Goal: Transaction & Acquisition: Purchase product/service

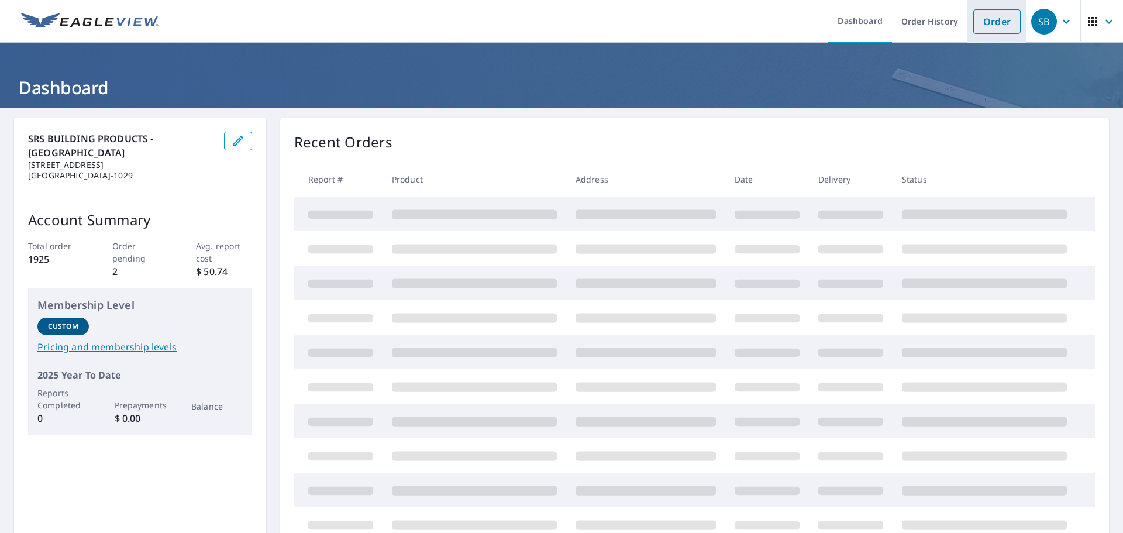
click at [989, 25] on link "Order" at bounding box center [996, 21] width 47 height 25
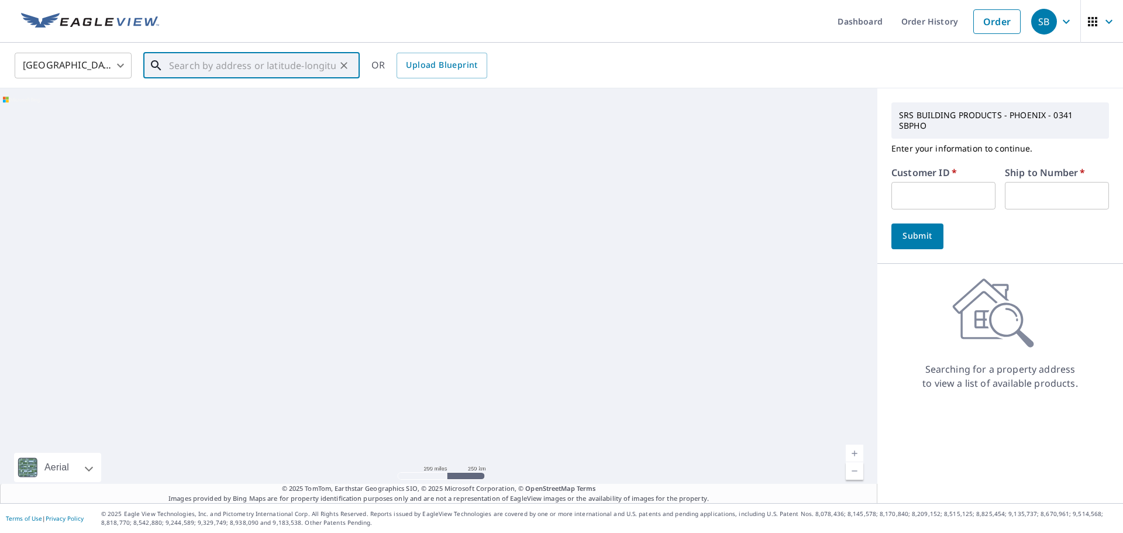
click at [174, 68] on input "text" at bounding box center [252, 65] width 167 height 33
paste input "[STREET_ADDRESS][PERSON_NAME]"
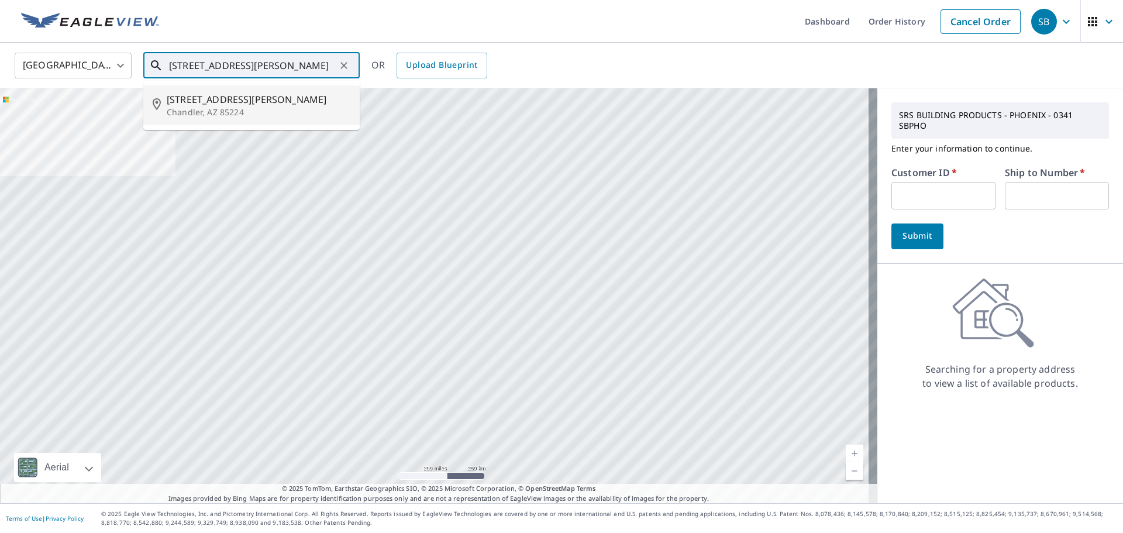
click at [185, 100] on span "[STREET_ADDRESS][PERSON_NAME]" at bounding box center [259, 99] width 184 height 14
type input "[STREET_ADDRESS][PERSON_NAME]"
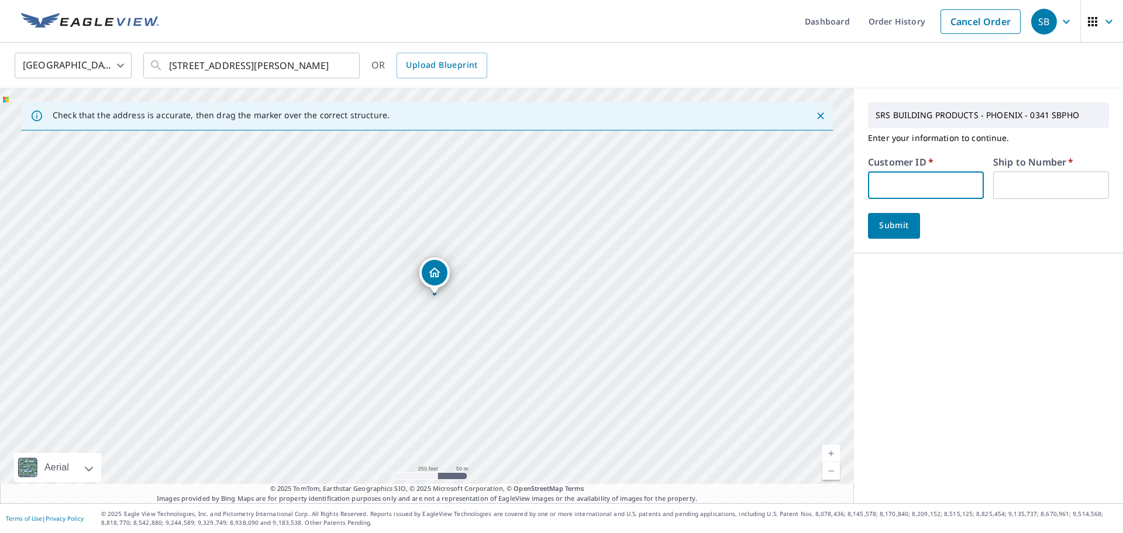
click at [910, 181] on input "text" at bounding box center [926, 184] width 116 height 27
type input "MUT341"
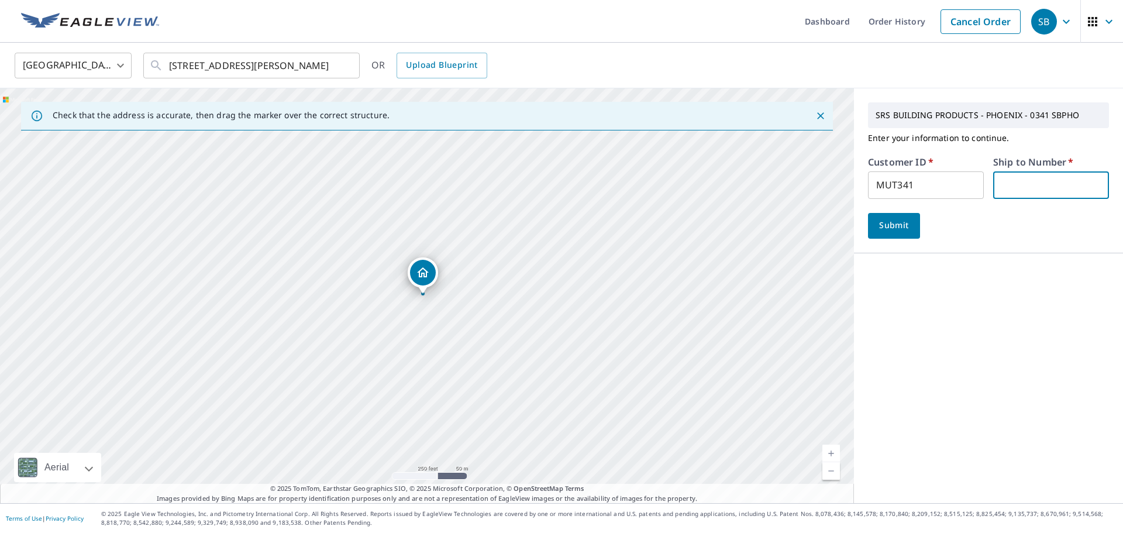
click at [1035, 185] on input "text" at bounding box center [1051, 184] width 116 height 27
type input "1"
click at [868, 218] on button "Submit" at bounding box center [894, 226] width 52 height 26
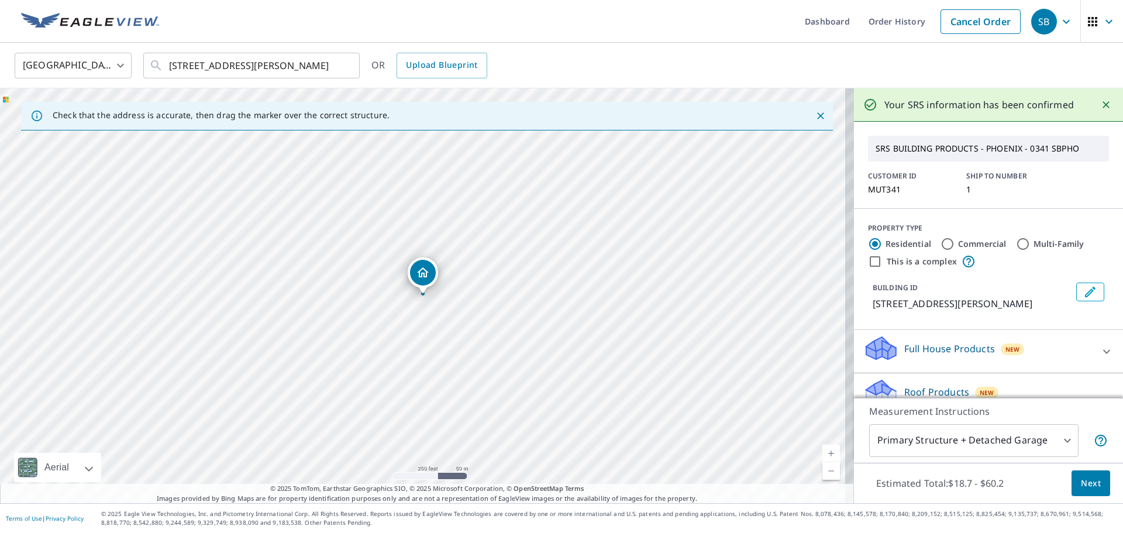
click at [1075, 474] on button "Next" at bounding box center [1091, 483] width 39 height 26
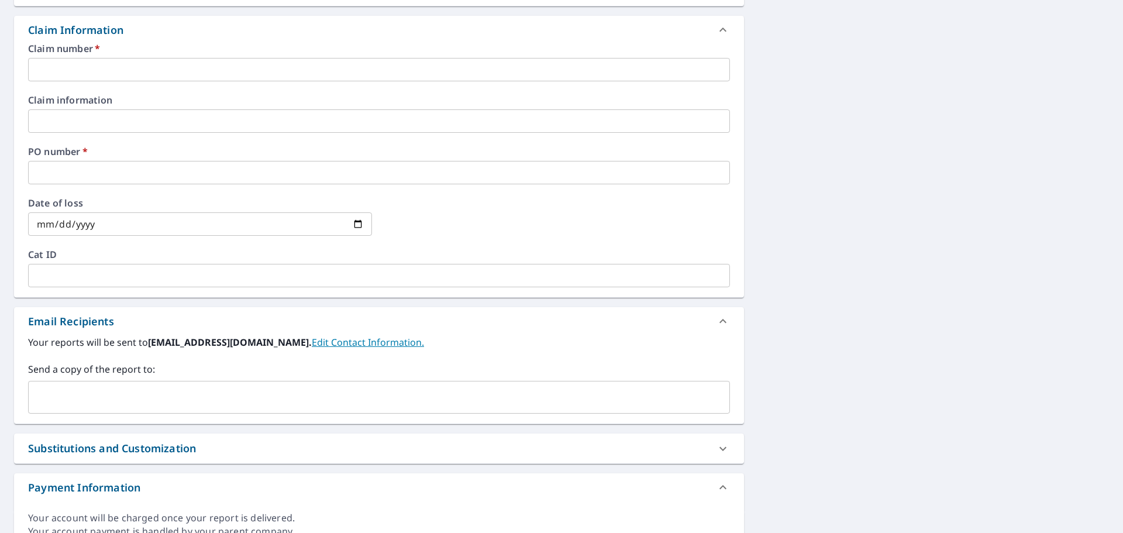
scroll to position [410, 0]
click at [70, 67] on input "text" at bounding box center [379, 68] width 702 height 23
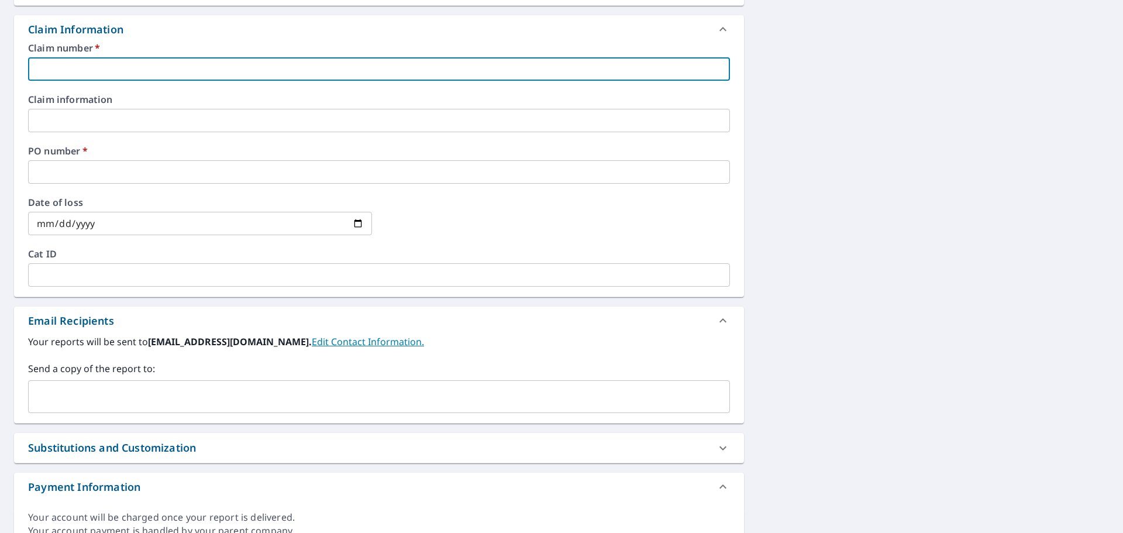
paste input "2025-1772 [PERSON_NAME] [STREET_ADDRESS][PERSON_NAME]"
type input "2025-1772 [PERSON_NAME] [STREET_ADDRESS][PERSON_NAME]"
checkbox input "true"
type input "2025-1772 [PERSON_NAME] [STREET_ADDRESS][PERSON_NAME]"
click at [55, 117] on input "text" at bounding box center [379, 120] width 702 height 23
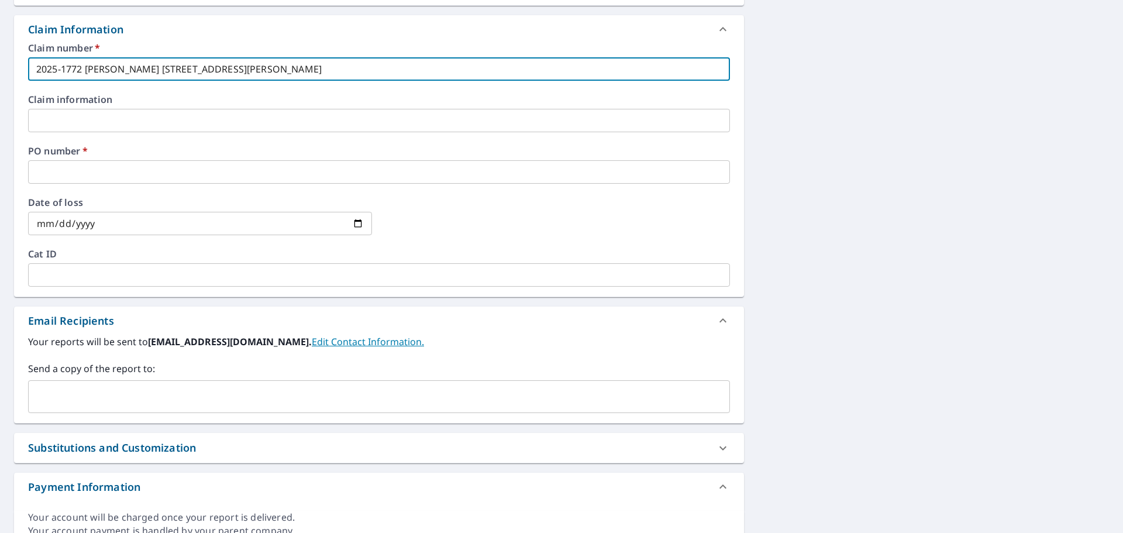
paste input "2025-1772 [PERSON_NAME] [STREET_ADDRESS][PERSON_NAME]"
type input "2025-1772 [PERSON_NAME] [STREET_ADDRESS][PERSON_NAME]"
checkbox input "true"
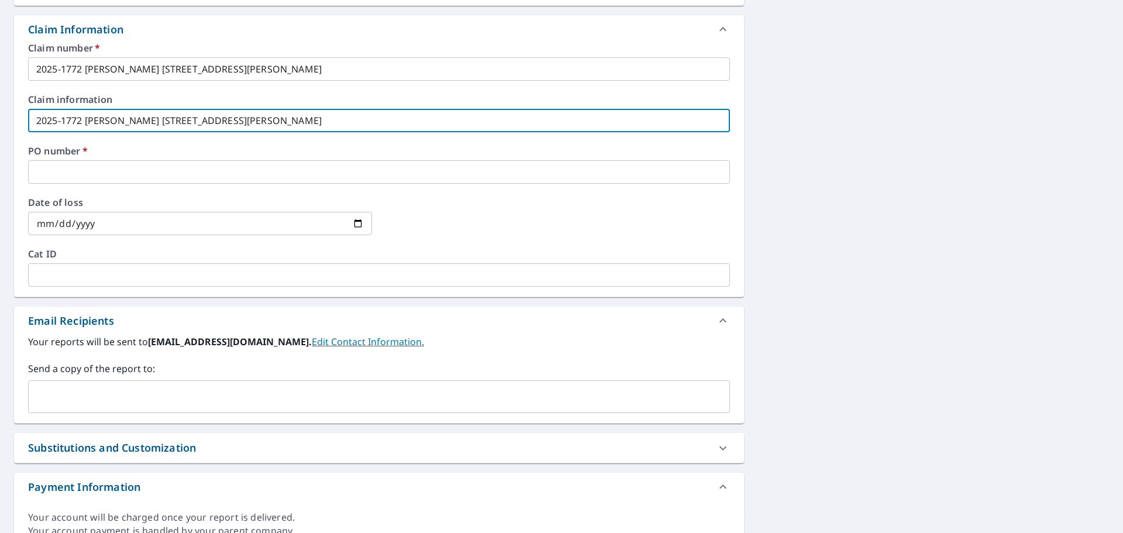
type input "2025-1772 [PERSON_NAME] [STREET_ADDRESS][PERSON_NAME]"
click at [63, 163] on input "text" at bounding box center [379, 171] width 702 height 23
paste input "2025-1772 [PERSON_NAME] [STREET_ADDRESS][PERSON_NAME][PERSON_NAME]"
type input "2025-1772 [PERSON_NAME] [STREET_ADDRESS][PERSON_NAME][PERSON_NAME]"
checkbox input "true"
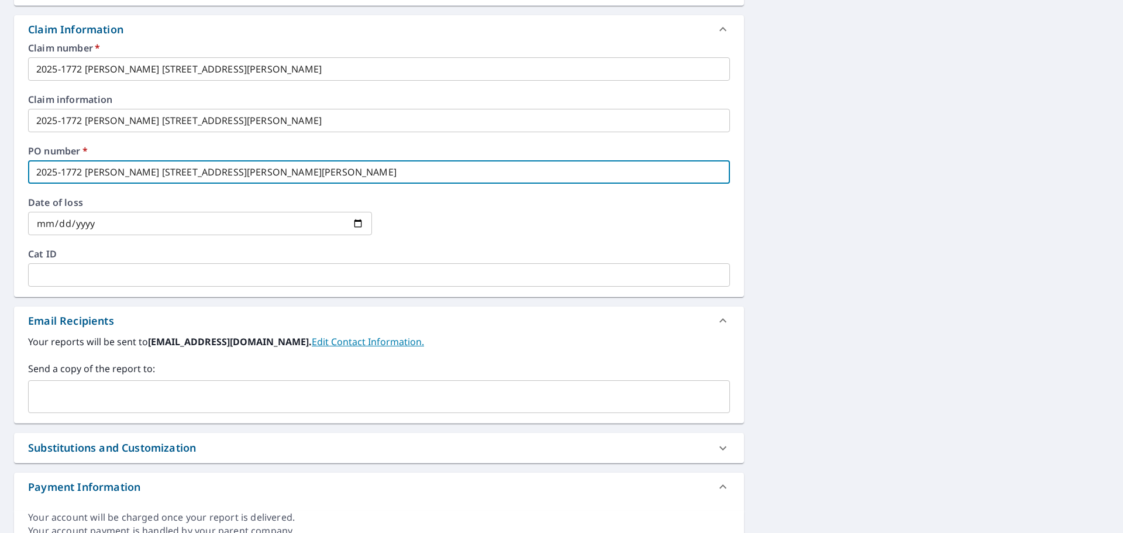
type input "2025-1772 [PERSON_NAME] [STREET_ADDRESS][PERSON_NAME][PERSON_NAME]"
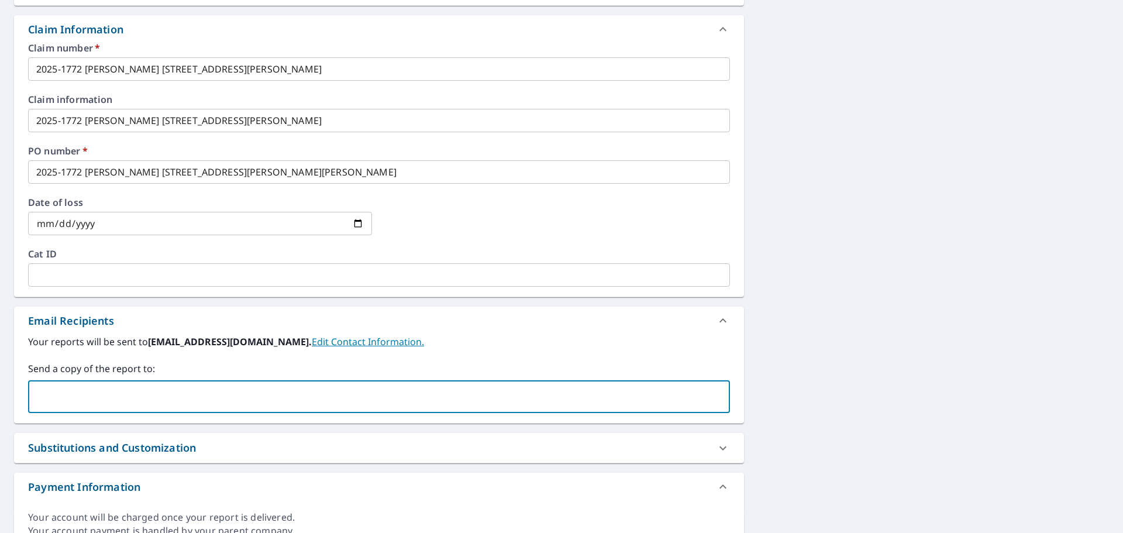
click at [70, 393] on input "text" at bounding box center [370, 397] width 674 height 22
type input "[PERSON_NAME][EMAIL_ADDRESS][DOMAIN_NAME]"
checkbox input "true"
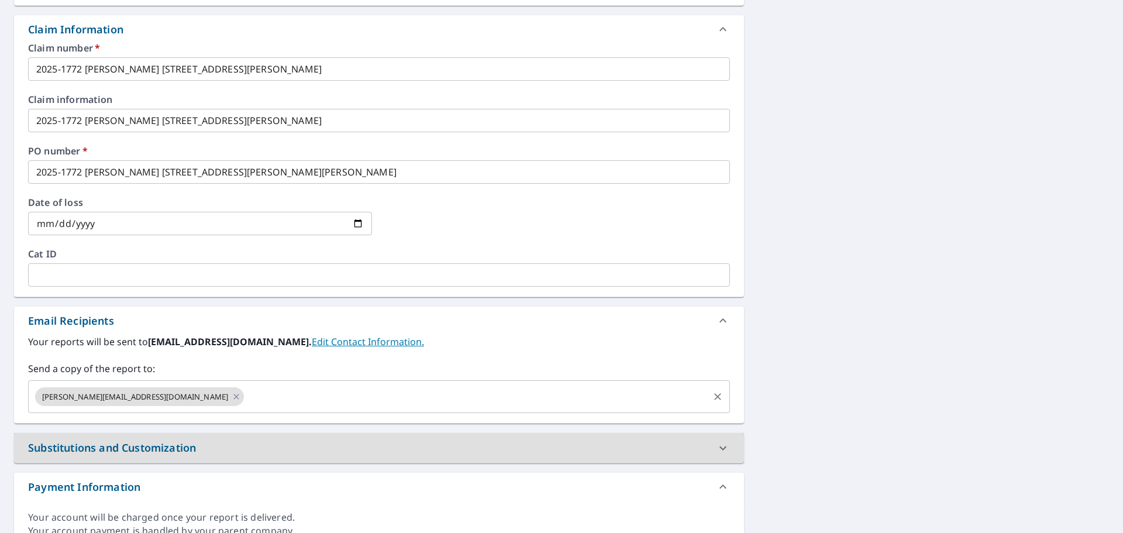
click at [246, 388] on input "text" at bounding box center [477, 397] width 462 height 22
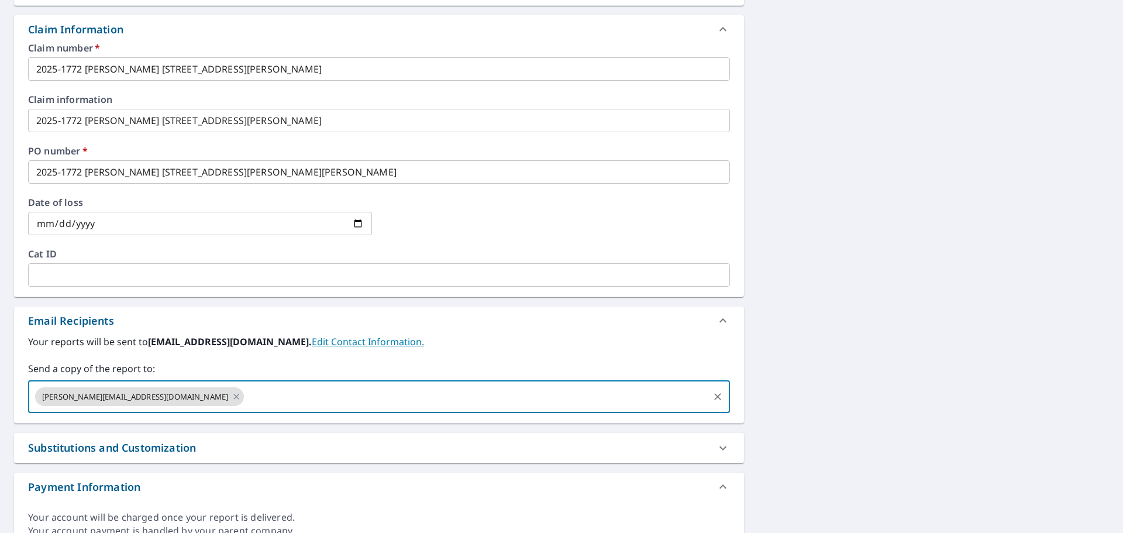
type input "[PERSON_NAME][EMAIL_ADDRESS][PERSON_NAME][DOMAIN_NAME]"
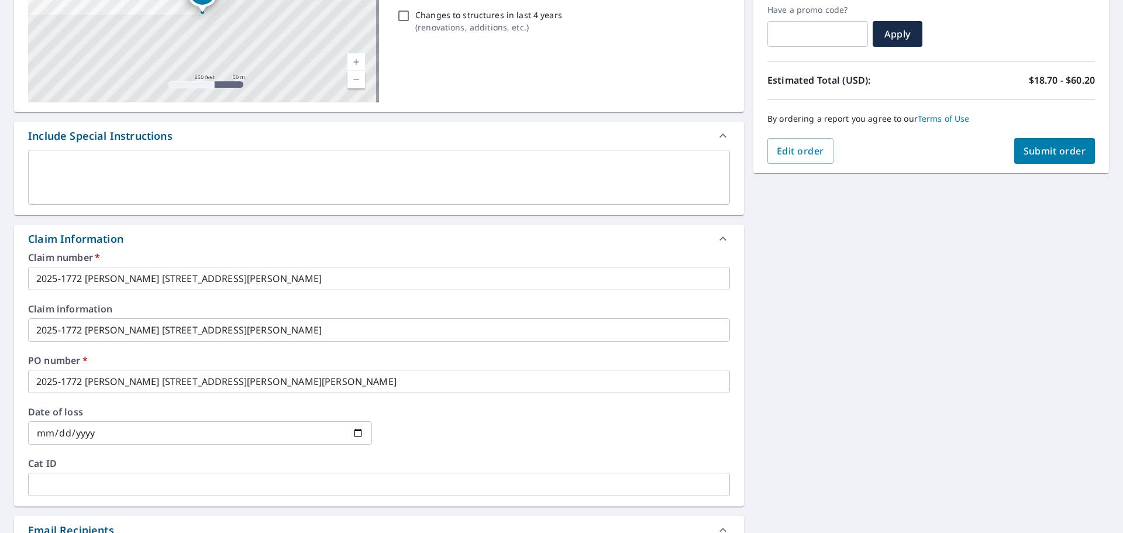
scroll to position [0, 0]
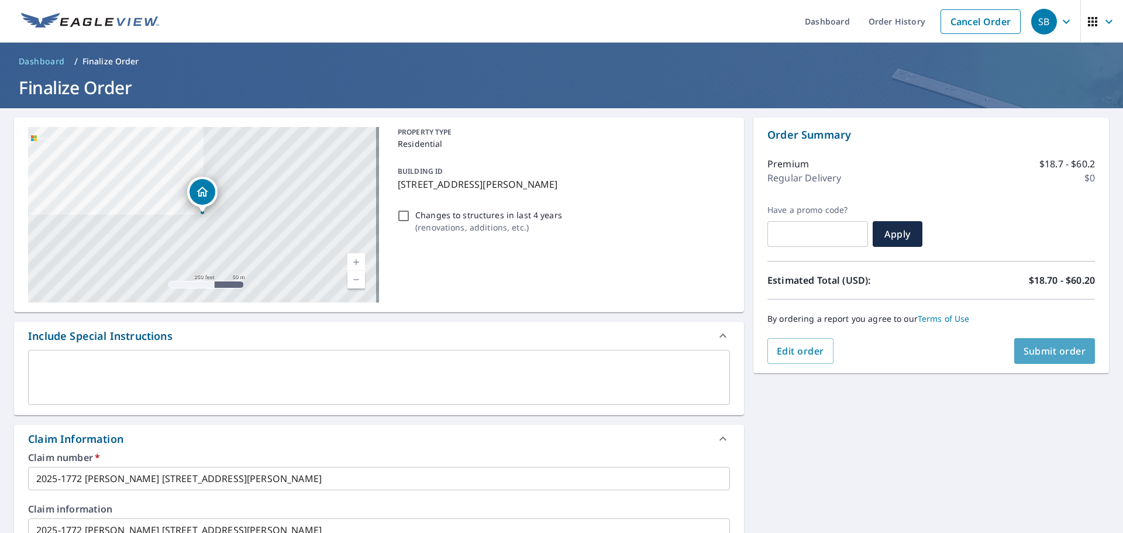
click at [1038, 349] on span "Submit order" at bounding box center [1055, 351] width 63 height 13
checkbox input "true"
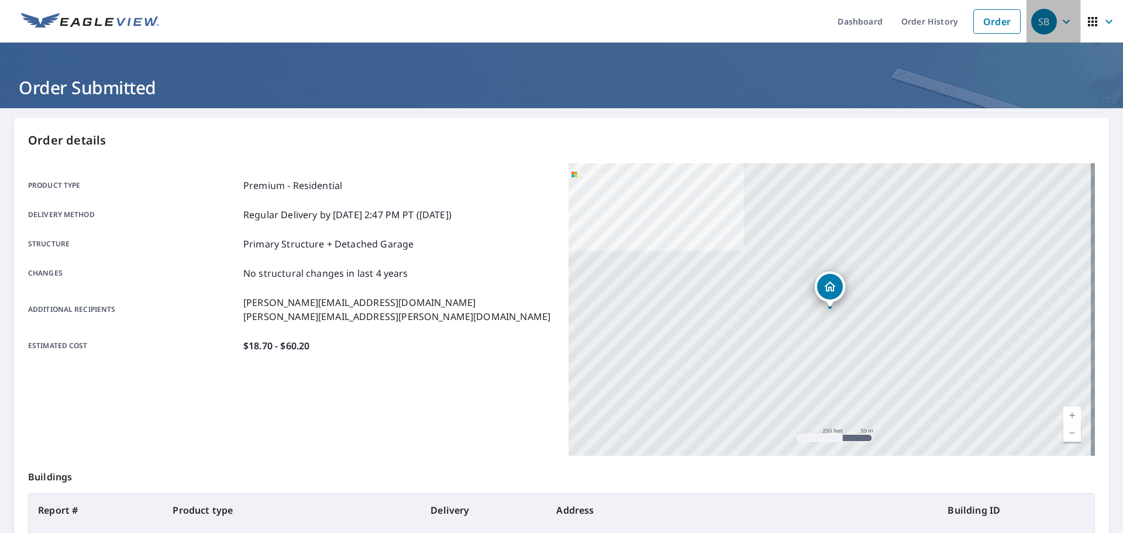
click at [1063, 20] on icon "button" at bounding box center [1066, 21] width 7 height 4
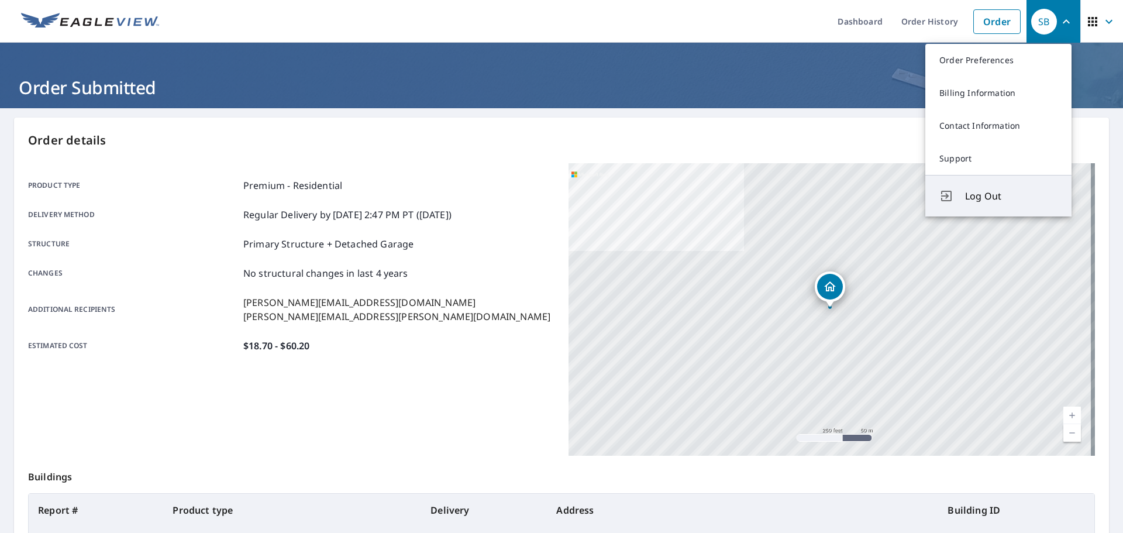
click at [999, 194] on span "Log Out" at bounding box center [1011, 196] width 92 height 14
